Goal: Information Seeking & Learning: Learn about a topic

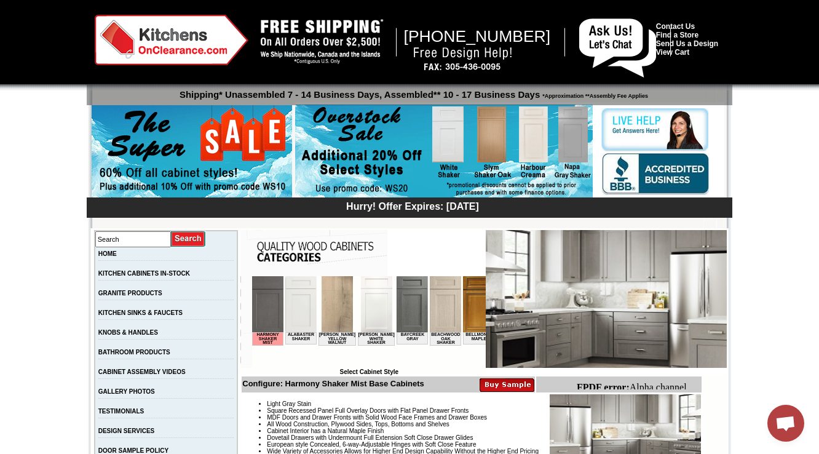
scroll to position [344, 0]
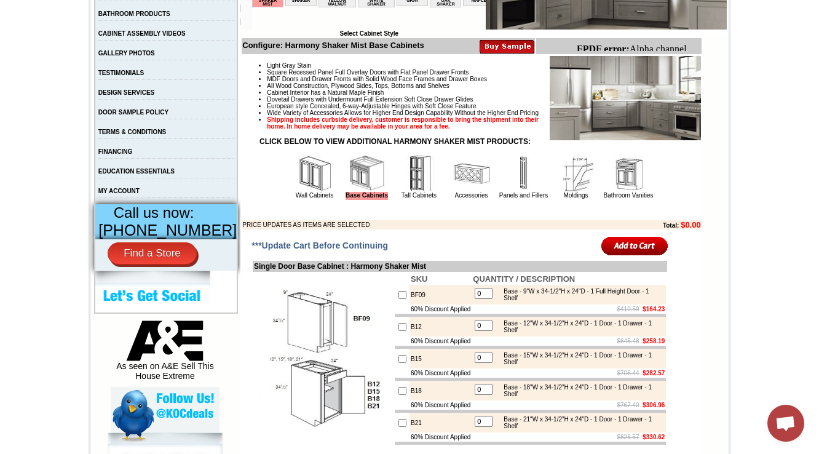
click at [461, 192] on img at bounding box center [471, 173] width 37 height 37
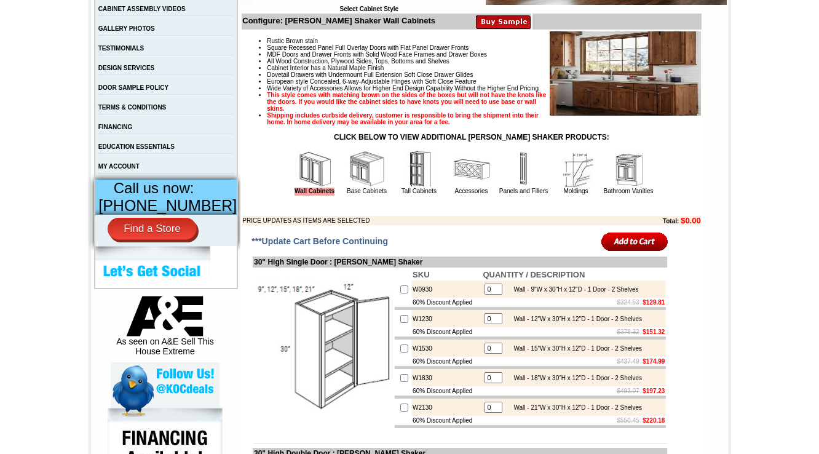
scroll to position [344, 0]
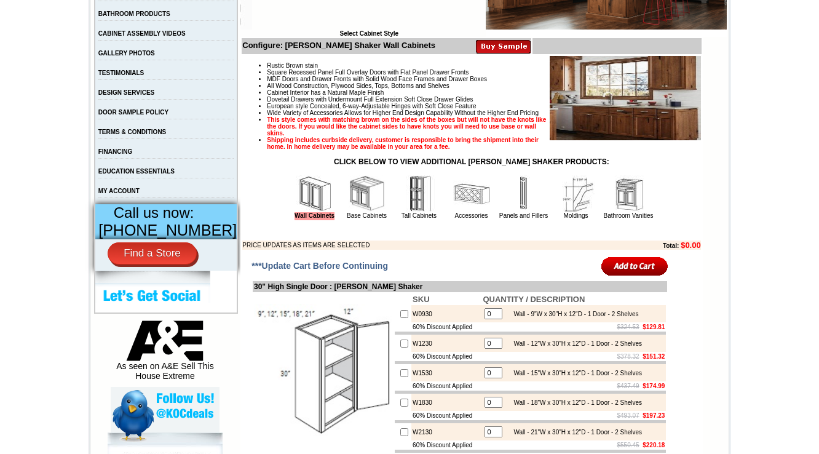
click at [367, 210] on img at bounding box center [367, 193] width 37 height 37
click at [359, 212] on img at bounding box center [367, 193] width 37 height 37
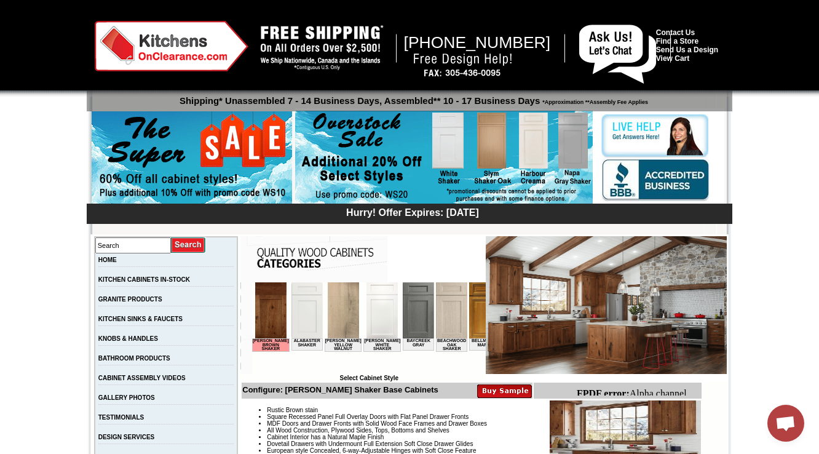
scroll to position [246, 0]
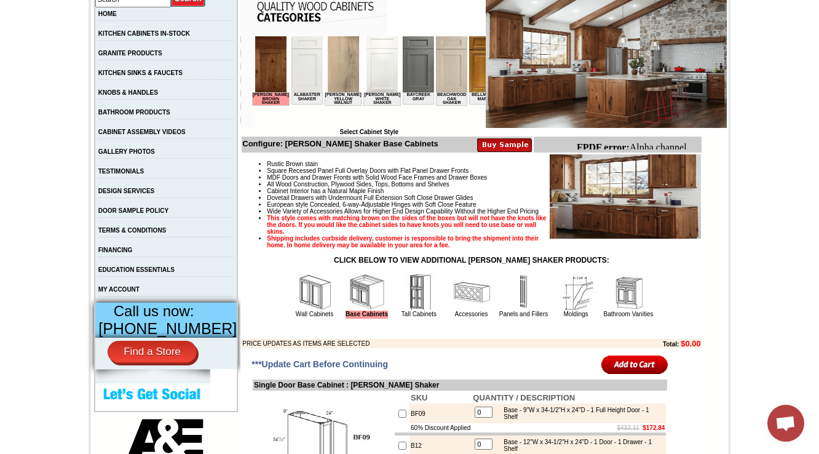
click at [461, 311] on img at bounding box center [471, 292] width 37 height 37
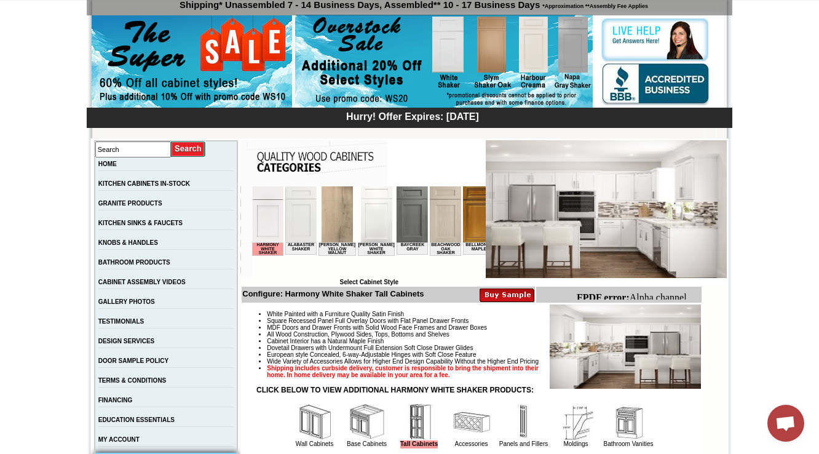
scroll to position [148, 0]
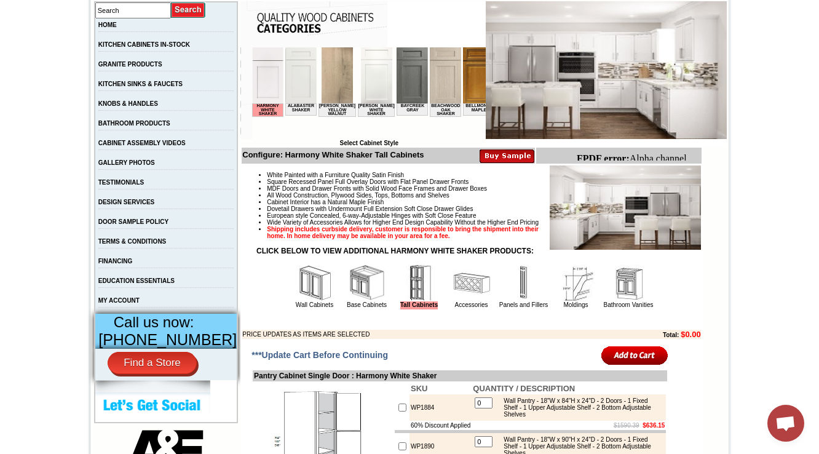
scroll to position [246, 0]
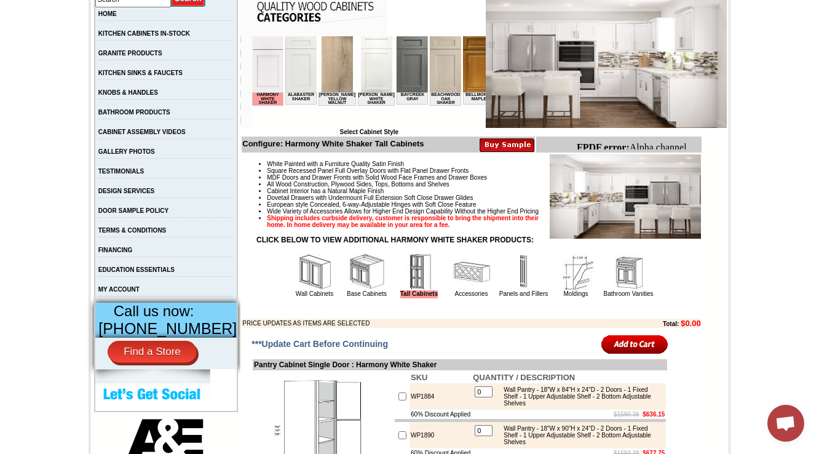
click at [455, 290] on img at bounding box center [471, 271] width 37 height 37
